Goal: Task Accomplishment & Management: Use online tool/utility

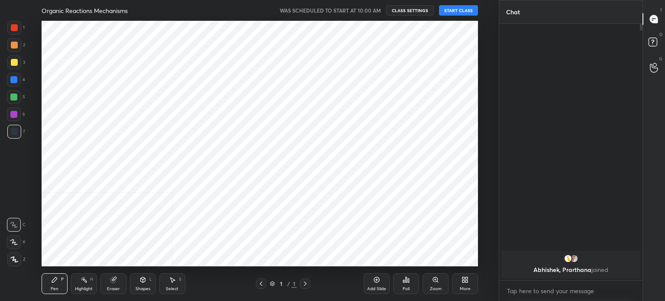
scroll to position [43057, 42839]
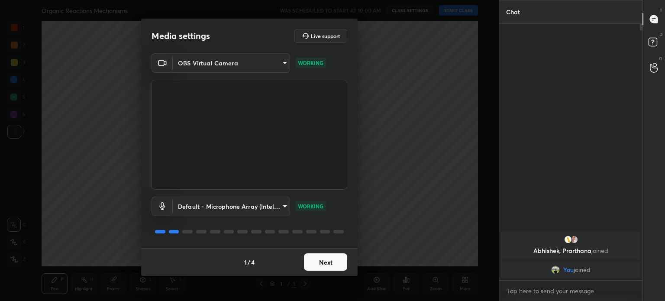
click at [324, 261] on button "Next" at bounding box center [325, 261] width 43 height 17
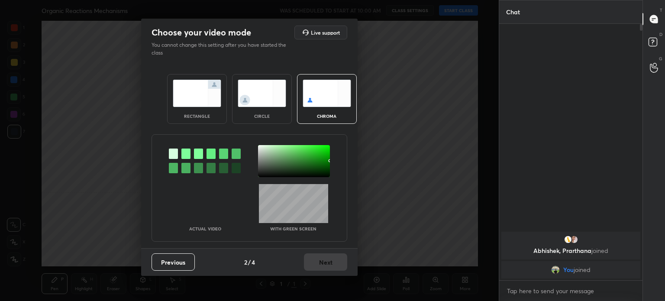
click at [324, 261] on div "Previous 2 / 4 Next" at bounding box center [249, 262] width 217 height 28
click at [264, 98] on img at bounding box center [262, 93] width 48 height 27
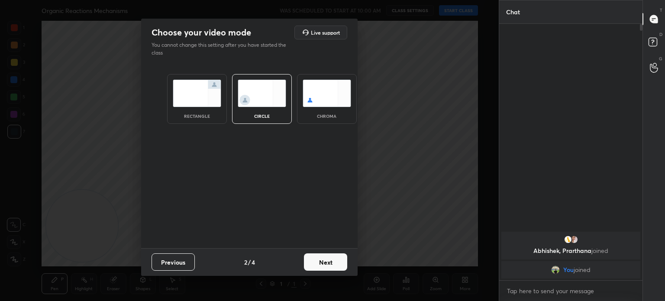
click at [325, 264] on button "Next" at bounding box center [325, 261] width 43 height 17
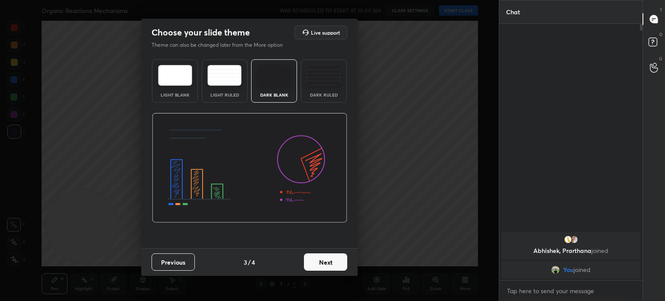
click at [325, 264] on button "Next" at bounding box center [325, 261] width 43 height 17
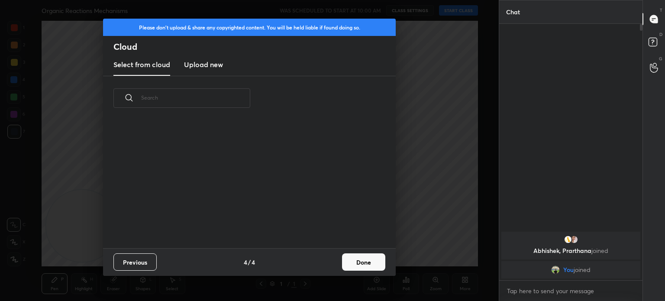
scroll to position [128, 278]
click at [363, 268] on button "Done" at bounding box center [363, 261] width 43 height 17
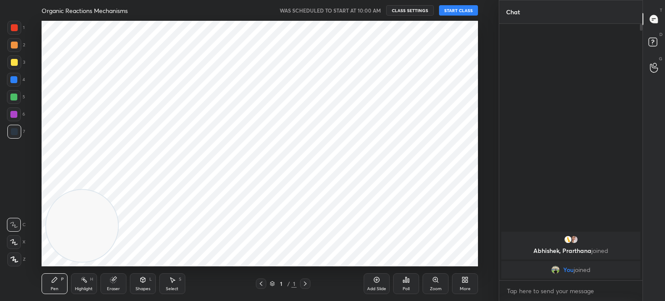
click at [456, 10] on button "START CLASS" at bounding box center [458, 10] width 39 height 10
click at [375, 12] on span "mute" at bounding box center [373, 10] width 12 height 6
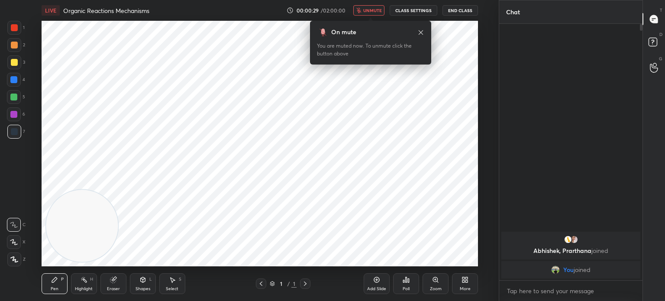
click at [422, 32] on icon at bounding box center [420, 32] width 7 height 7
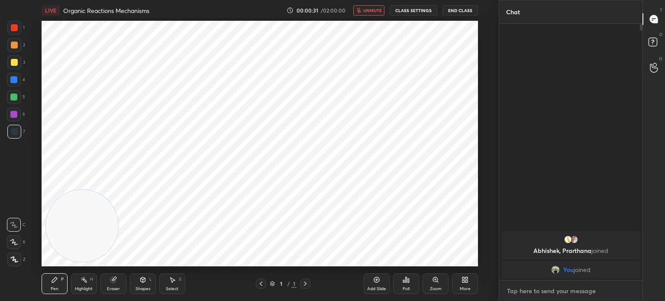
click at [537, 293] on textarea at bounding box center [570, 291] width 129 height 14
click at [457, 10] on button "End Class" at bounding box center [461, 10] width 36 height 10
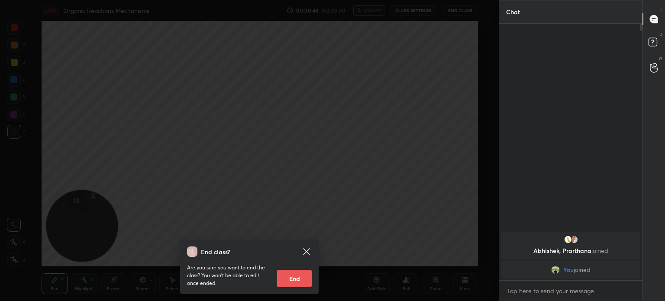
click at [298, 284] on button "End" at bounding box center [294, 278] width 35 height 17
type textarea "x"
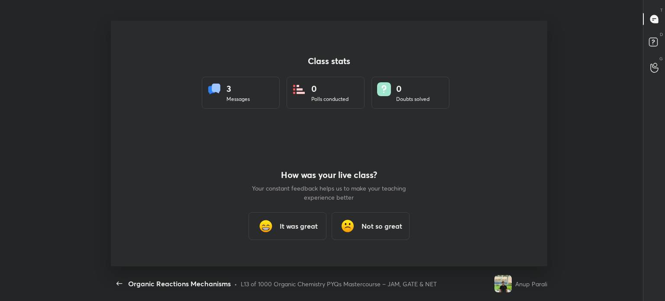
scroll to position [246, 658]
